Goal: Task Accomplishment & Management: Use online tool/utility

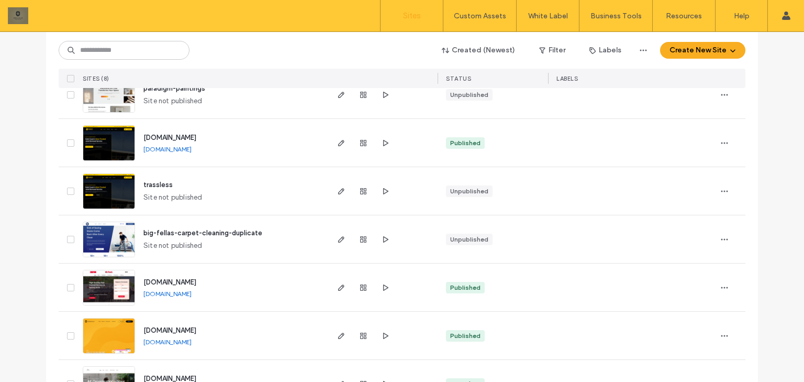
scroll to position [180, 0]
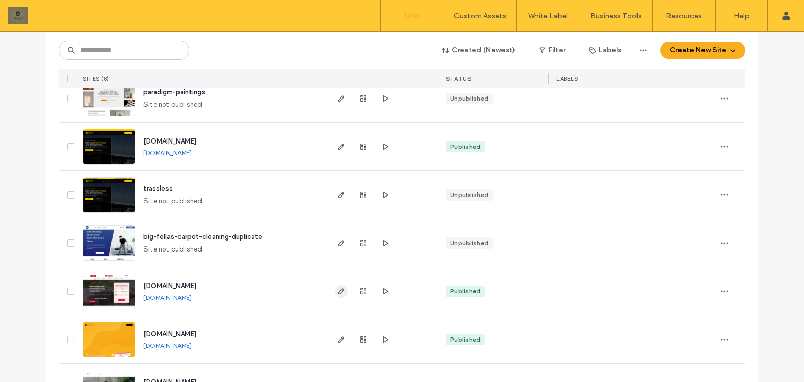
click at [338, 292] on use "button" at bounding box center [341, 291] width 6 height 6
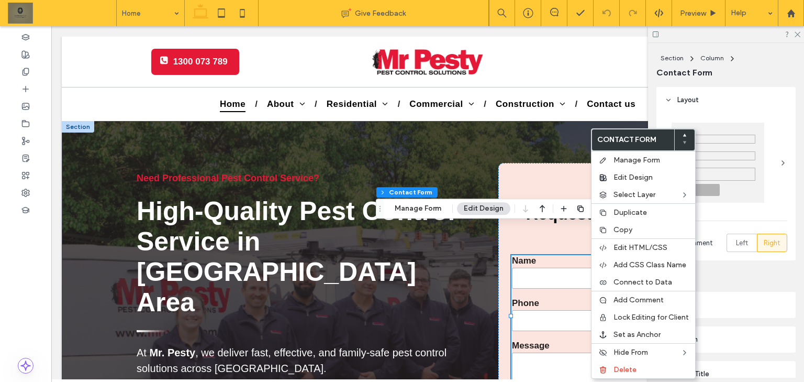
type input "*"
type input "***"
type input "*"
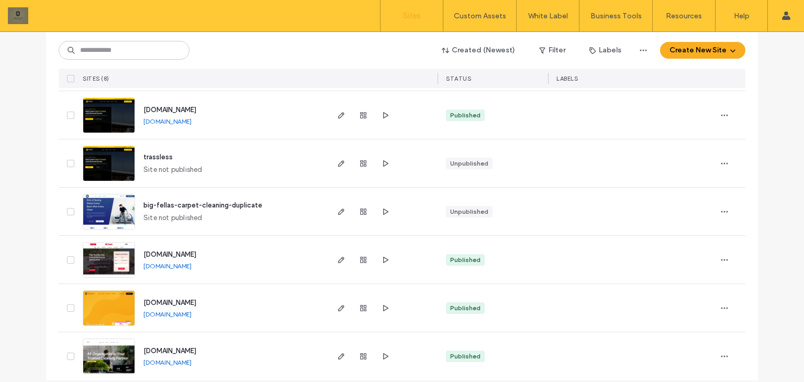
scroll to position [222, 0]
